Goal: Transaction & Acquisition: Purchase product/service

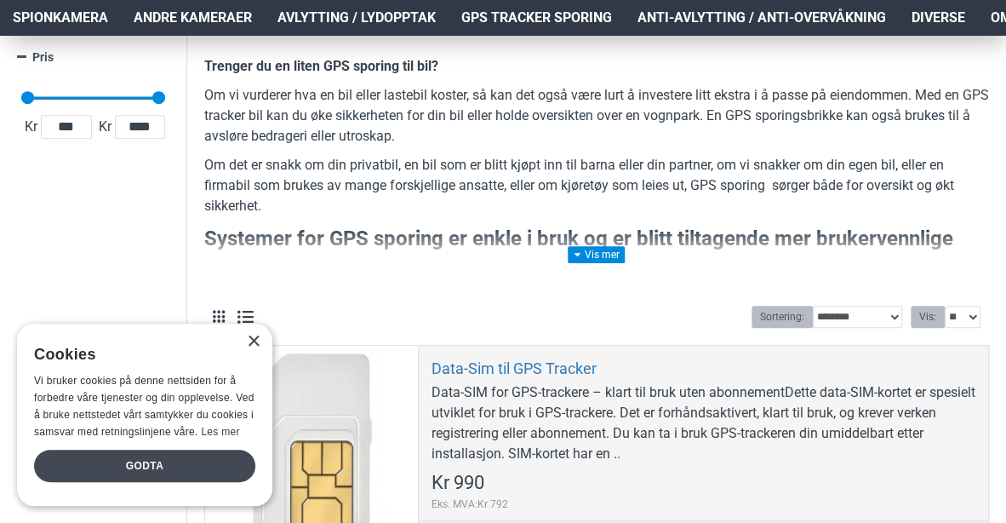
click at [148, 461] on div "Godta" at bounding box center [144, 465] width 221 height 32
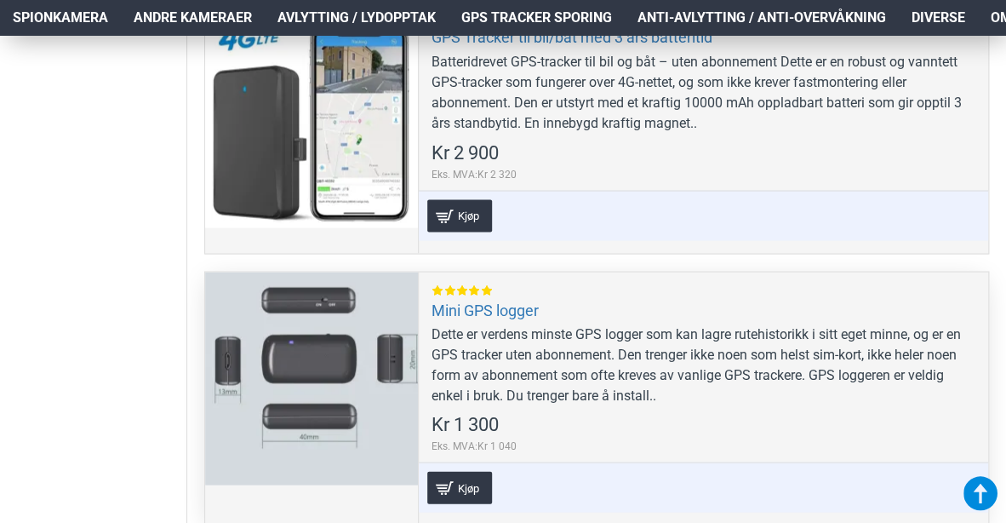
scroll to position [1135, 0]
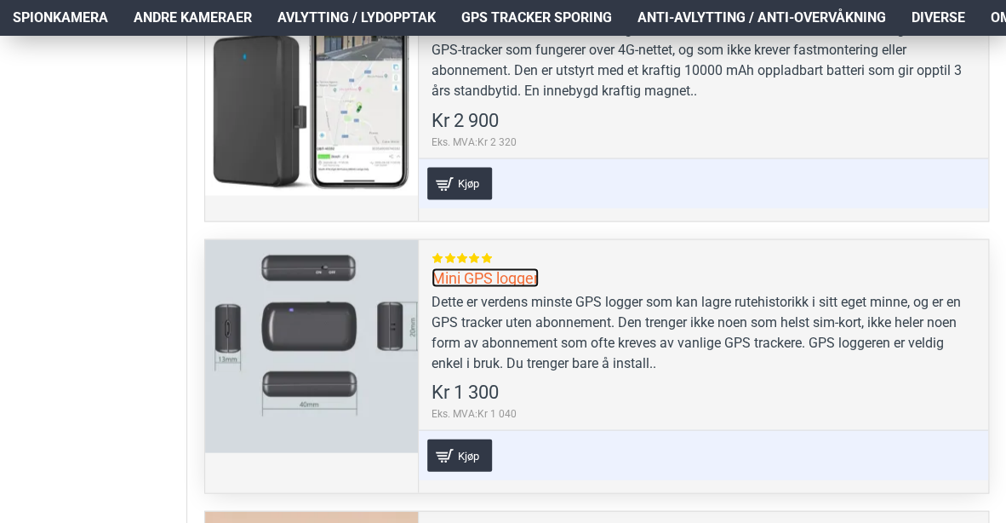
click at [501, 270] on link "Mini GPS logger" at bounding box center [485, 277] width 107 height 20
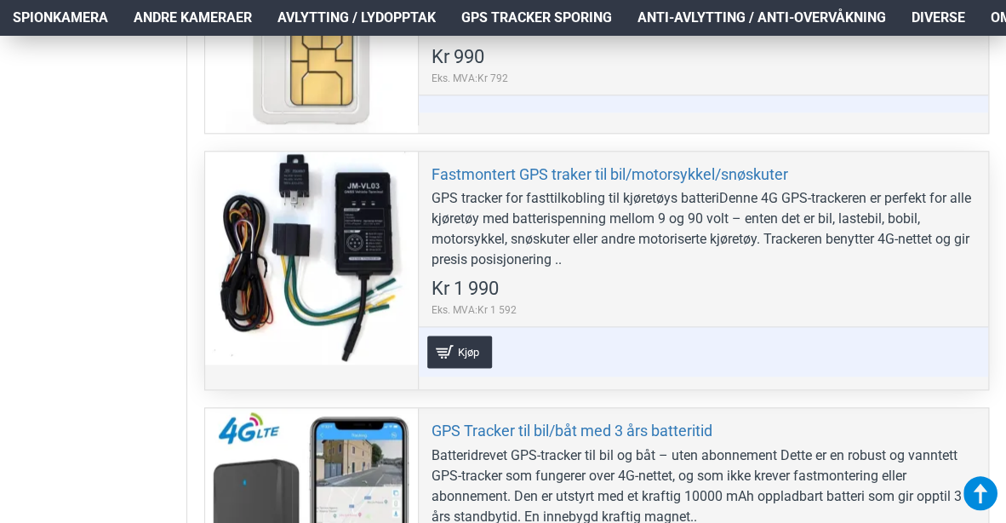
scroll to position [851, 0]
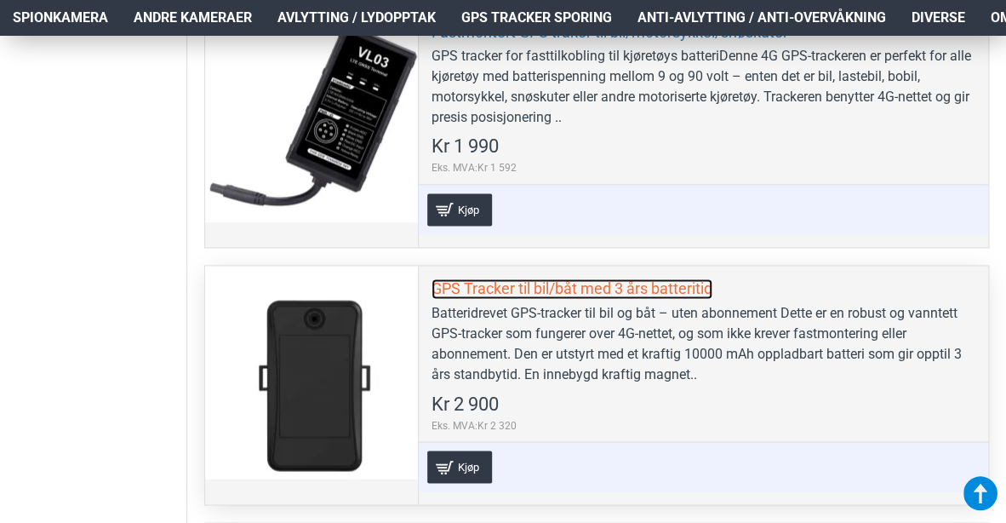
click at [583, 287] on link "GPS Tracker til bil/båt med 3 års batteritid" at bounding box center [572, 288] width 281 height 20
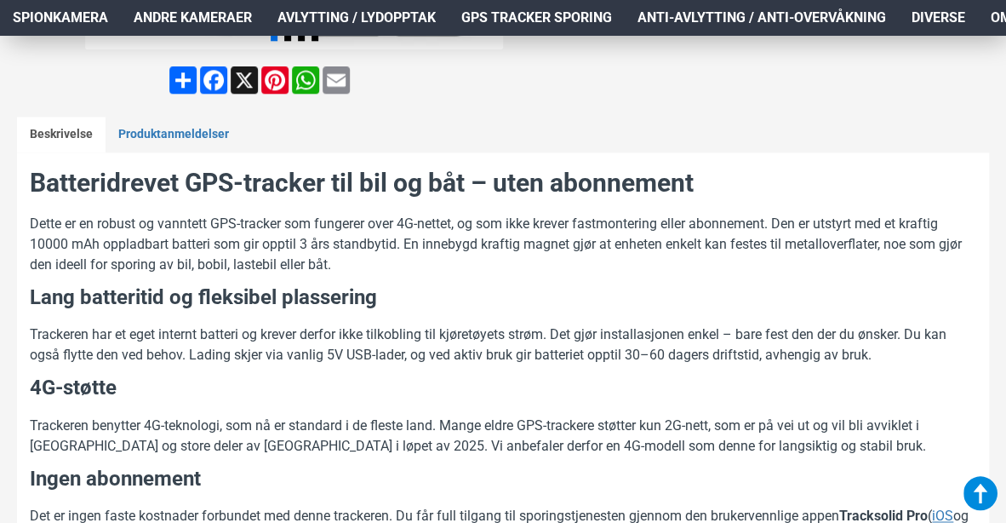
scroll to position [709, 0]
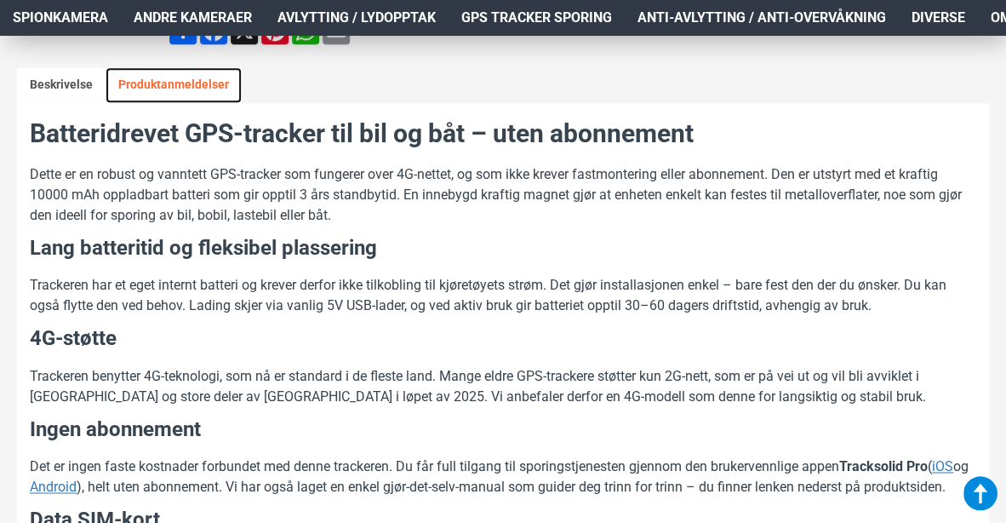
click at [147, 74] on link "Produktanmeldelser" at bounding box center [174, 85] width 136 height 36
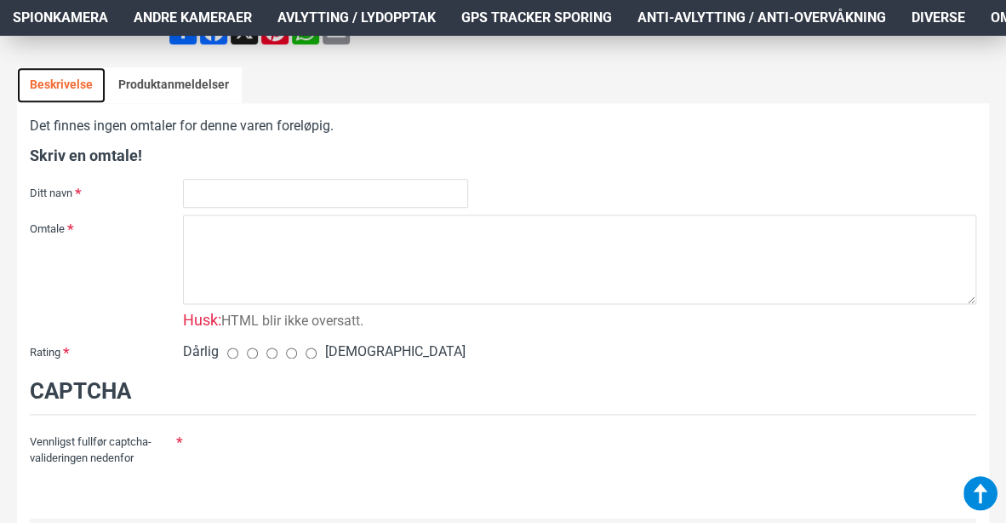
click at [61, 77] on link "Beskrivelse" at bounding box center [61, 85] width 89 height 36
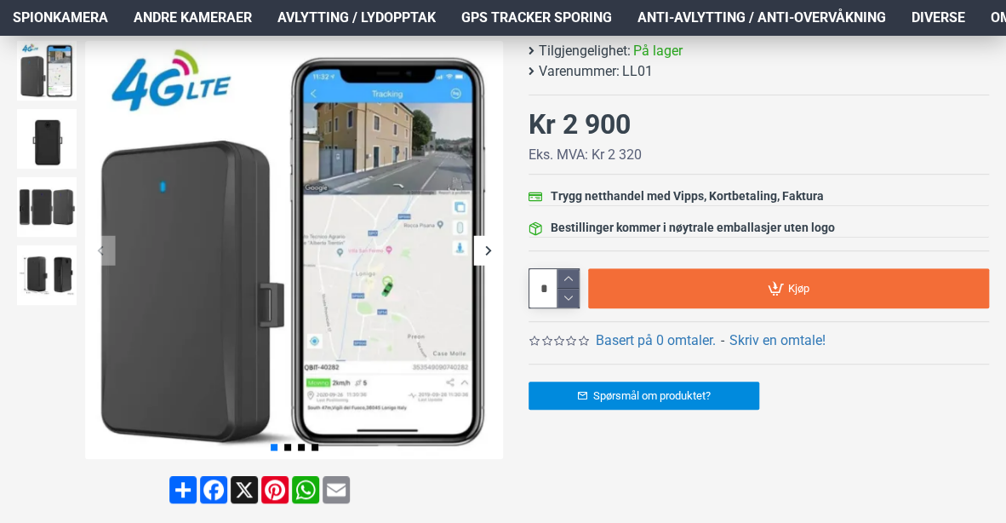
scroll to position [283, 0]
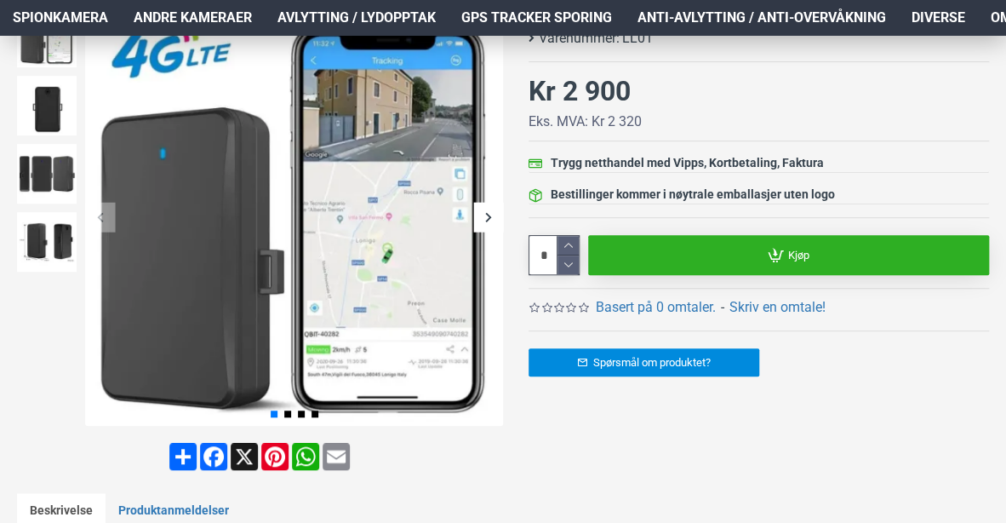
click at [729, 249] on link "Kjøp" at bounding box center [788, 255] width 401 height 40
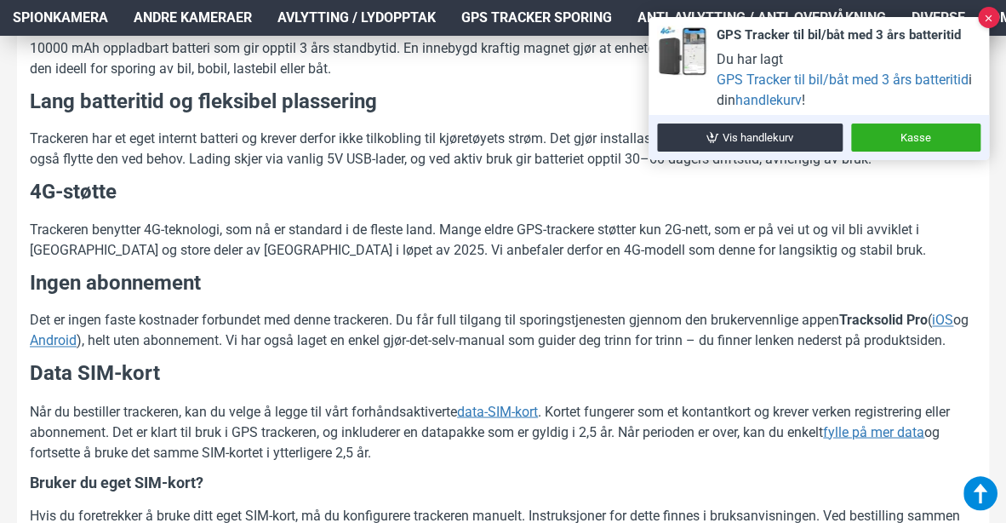
scroll to position [993, 0]
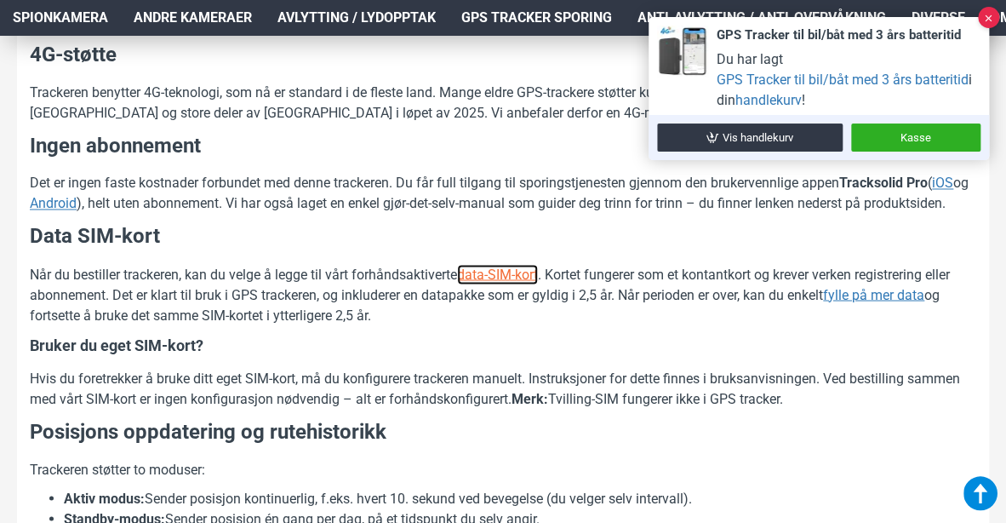
click at [506, 277] on u "data-SIM-kort" at bounding box center [497, 274] width 81 height 16
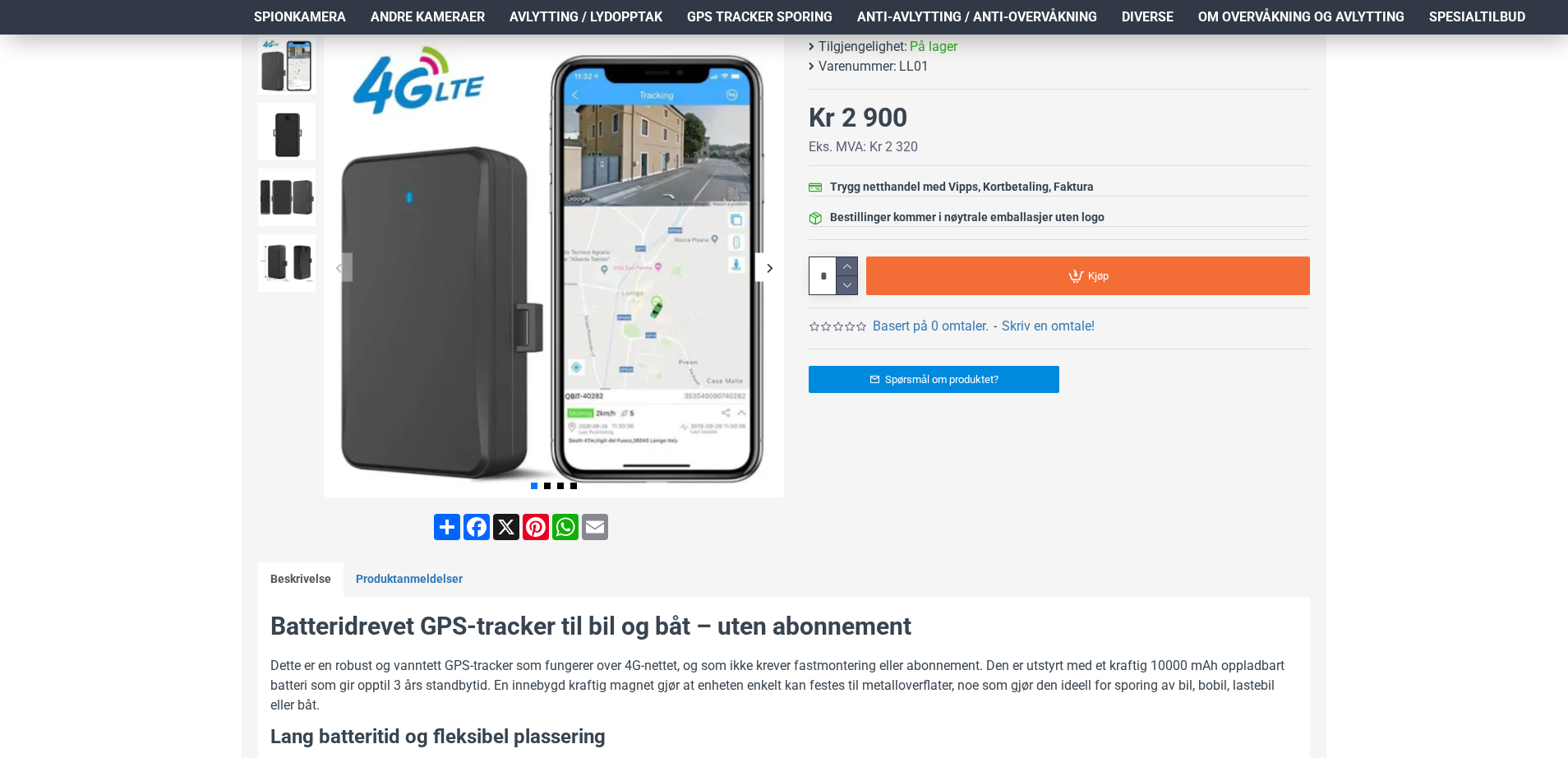
scroll to position [0, 0]
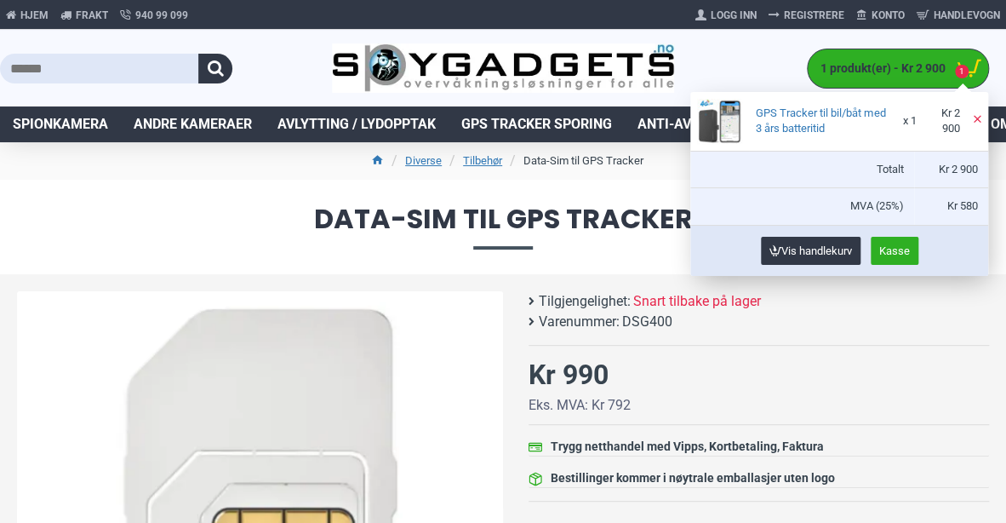
click at [862, 66] on span "1 produkt(er) - Kr 2 900" at bounding box center [879, 69] width 142 height 18
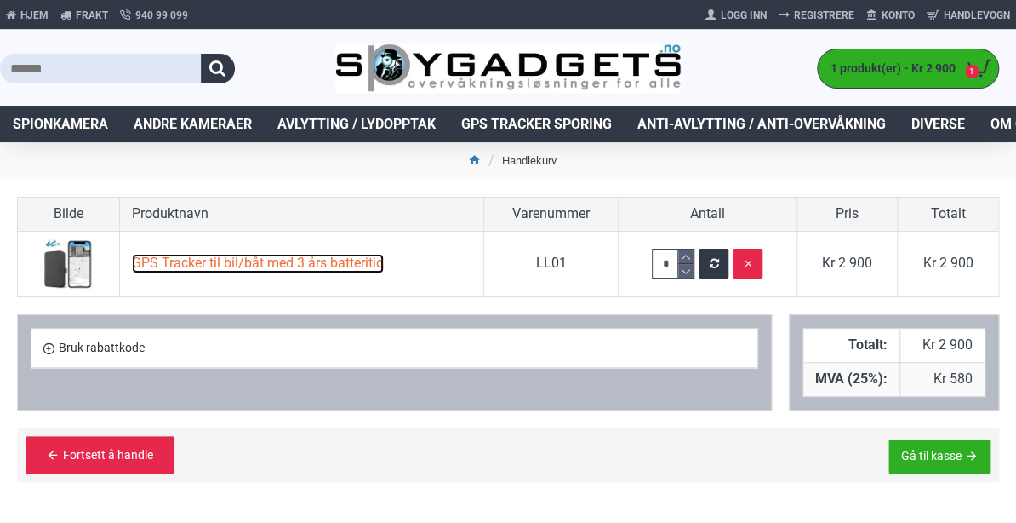
click at [222, 266] on link "GPS Tracker til bil/båt med 3 års batteritid" at bounding box center [258, 264] width 252 height 20
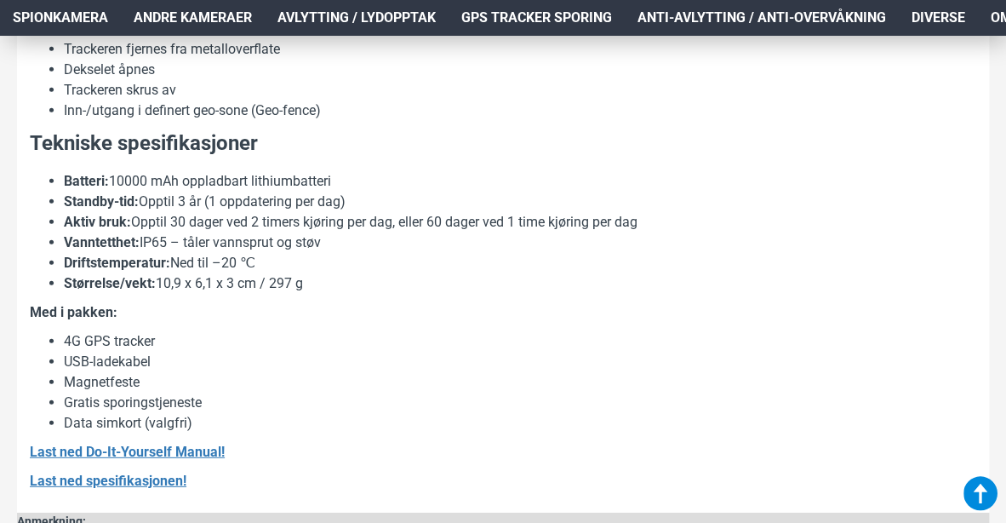
scroll to position [1910, 0]
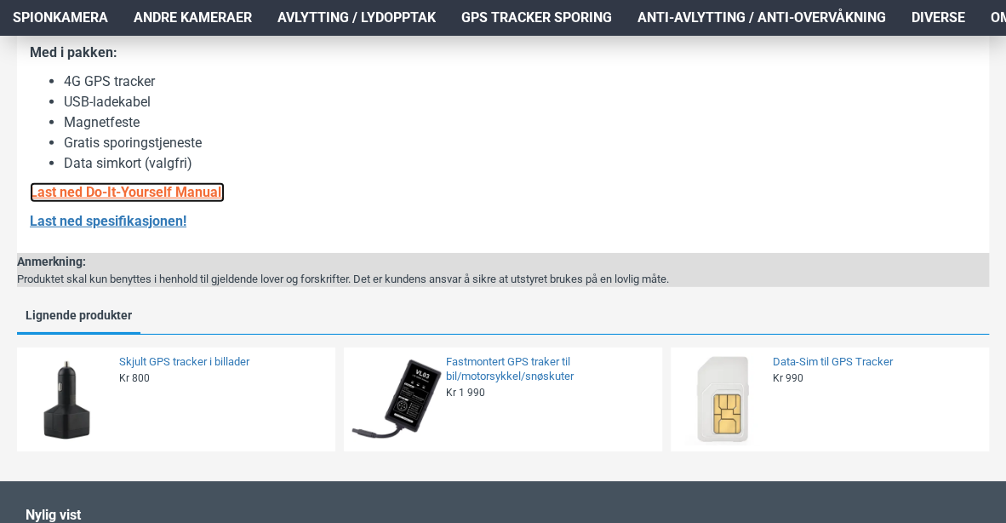
click at [133, 192] on b "Last ned Do-It-Yourself Manual!" at bounding box center [127, 192] width 195 height 16
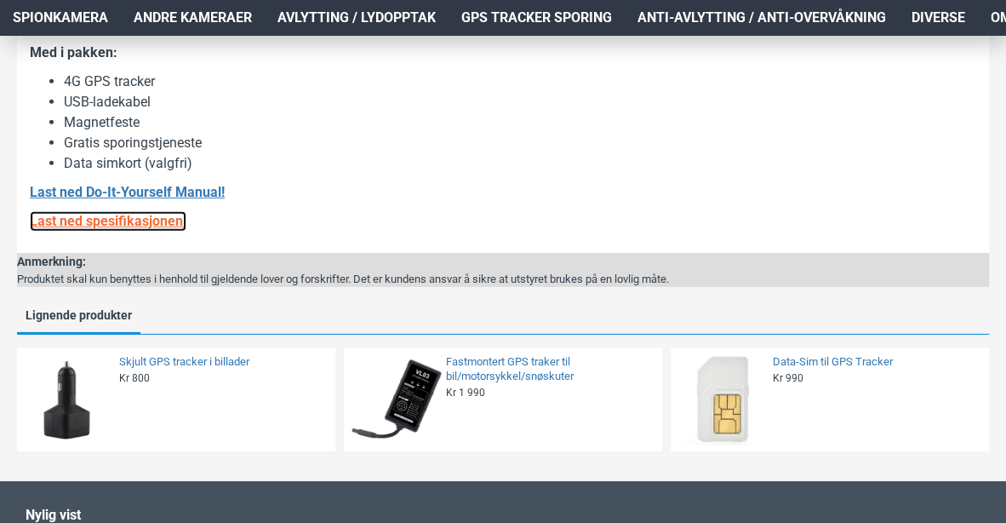
click at [129, 222] on b "Last ned spesifikasjonen!" at bounding box center [108, 221] width 157 height 16
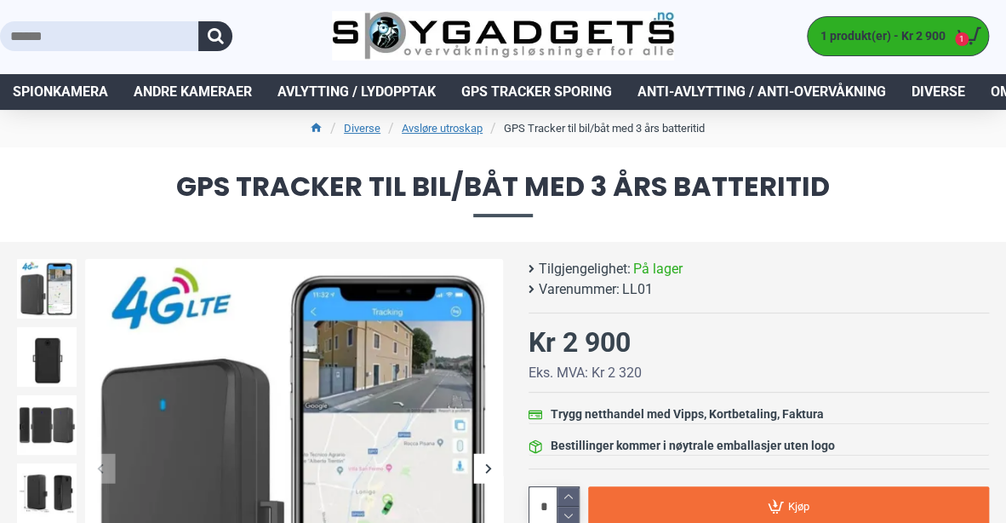
scroll to position [0, 0]
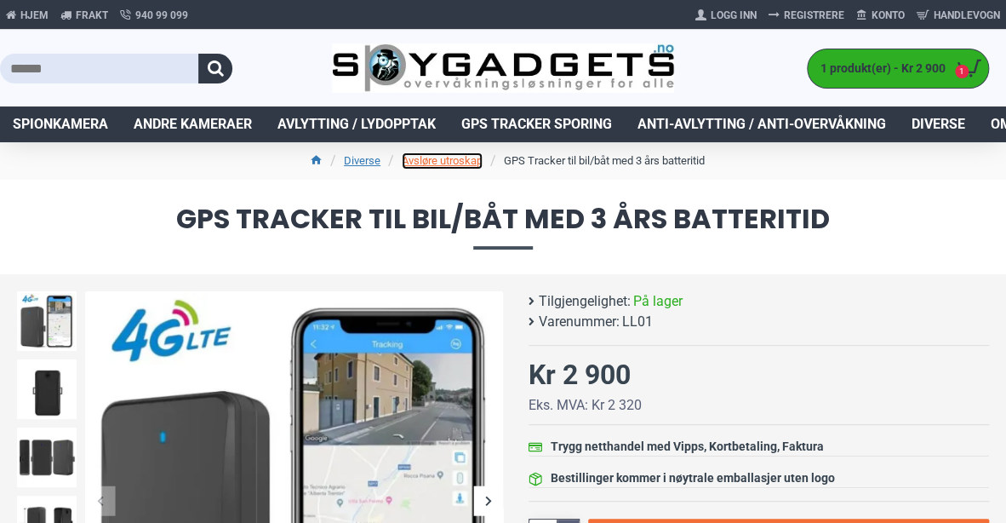
click at [461, 163] on link "Avsløre utroskap" at bounding box center [442, 160] width 81 height 17
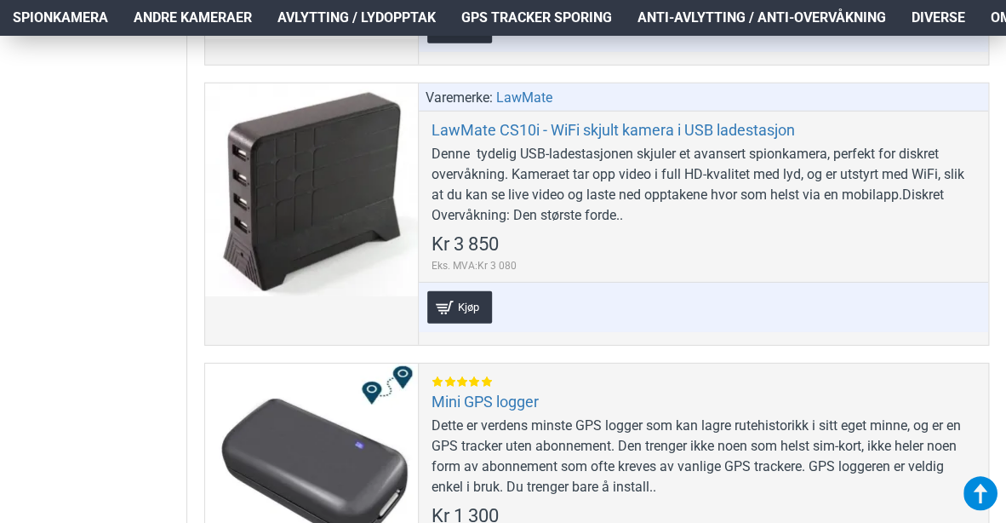
scroll to position [838, 0]
